Goal: Check status: Check status

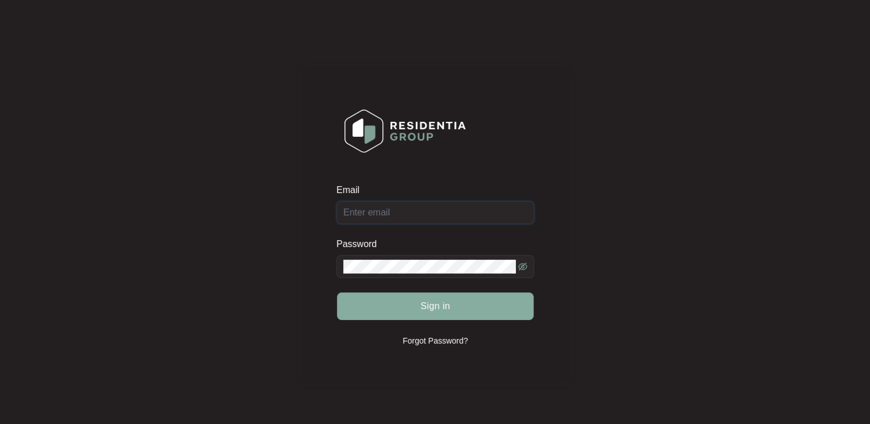
type input "[EMAIL_ADDRESS][DOMAIN_NAME]"
click at [434, 309] on span "Sign in" at bounding box center [435, 307] width 30 height 14
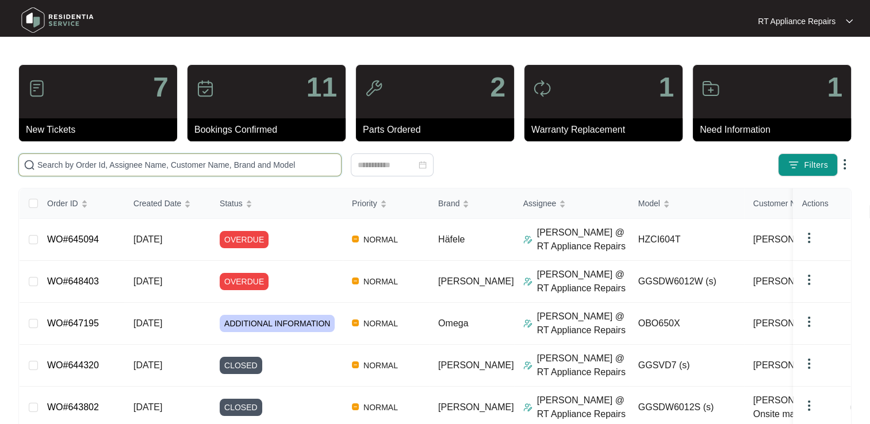
click at [277, 162] on input "text" at bounding box center [186, 165] width 299 height 13
click at [244, 167] on input "text" at bounding box center [186, 165] width 299 height 13
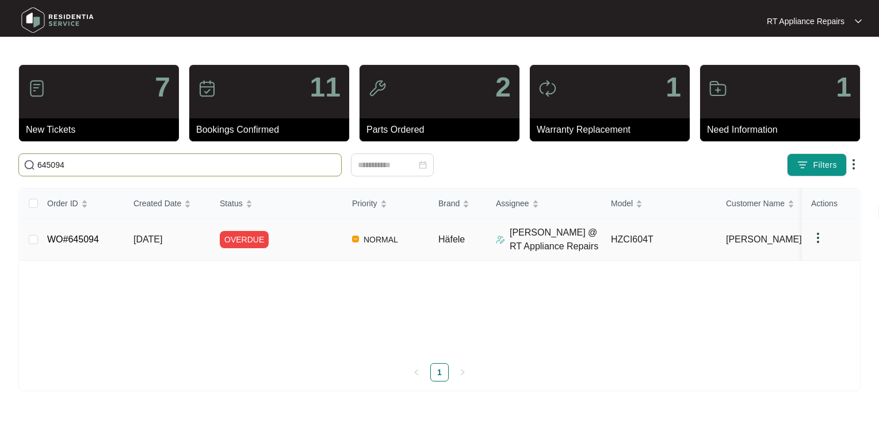
type input "645094"
click at [79, 241] on link "WO#645094" at bounding box center [73, 240] width 52 height 10
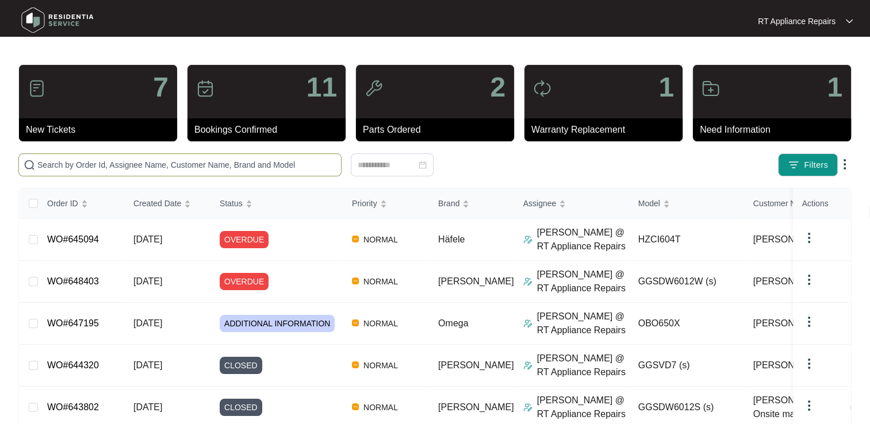
drag, startPoint x: 186, startPoint y: 175, endPoint x: 191, endPoint y: 169, distance: 7.4
click at [188, 174] on span at bounding box center [179, 165] width 323 height 23
click at [191, 168] on input "text" at bounding box center [186, 165] width 299 height 13
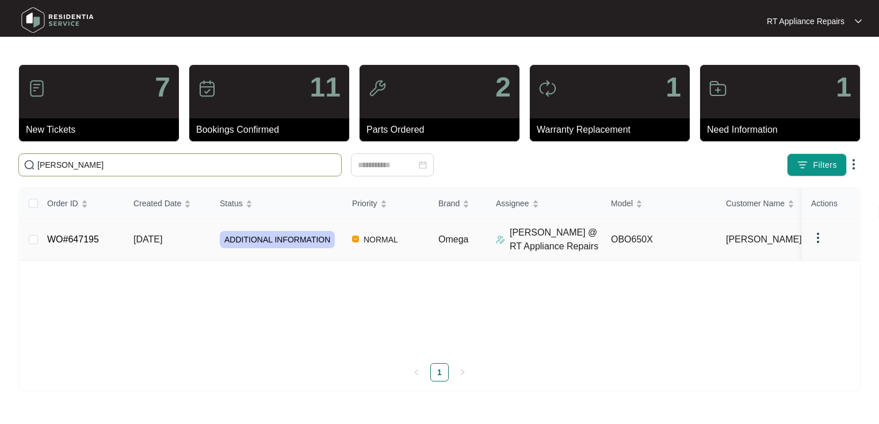
type input "[PERSON_NAME]"
click at [92, 241] on link "WO#647195" at bounding box center [73, 240] width 52 height 10
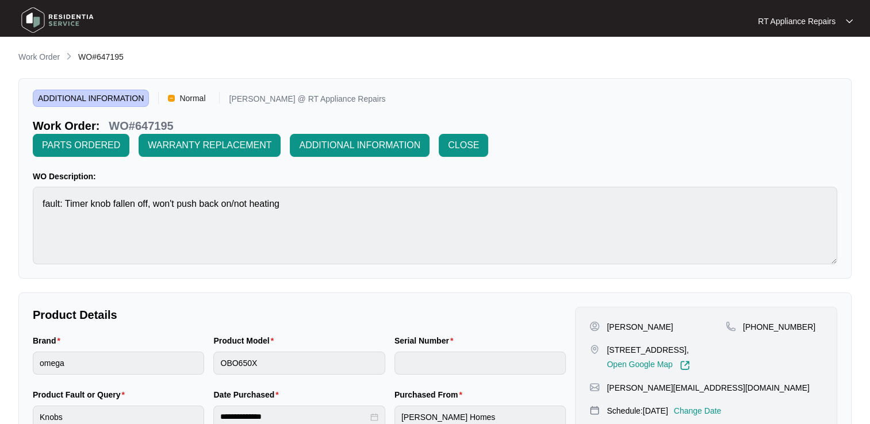
click at [819, 22] on p "RT Appliance Repairs" at bounding box center [797, 21] width 78 height 11
click at [800, 66] on p "Log Out" at bounding box center [814, 60] width 58 height 11
